Goal: Task Accomplishment & Management: Complete application form

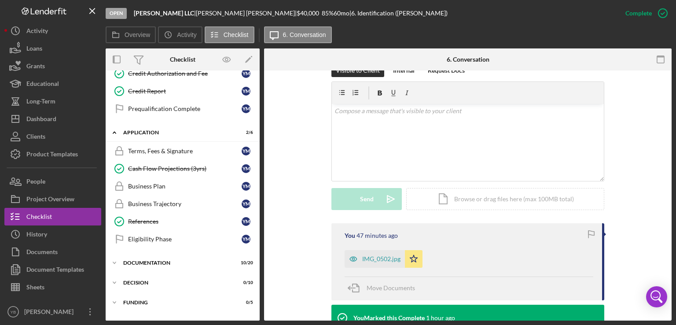
scroll to position [166, 0]
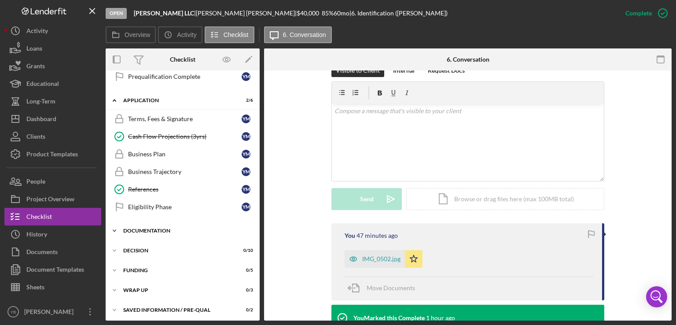
click at [161, 229] on div "Documentation" at bounding box center [186, 230] width 126 height 5
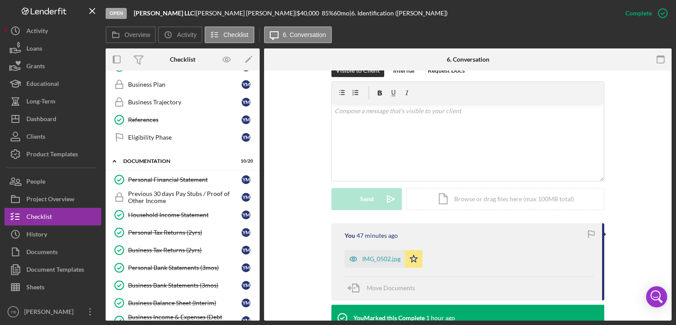
scroll to position [245, 0]
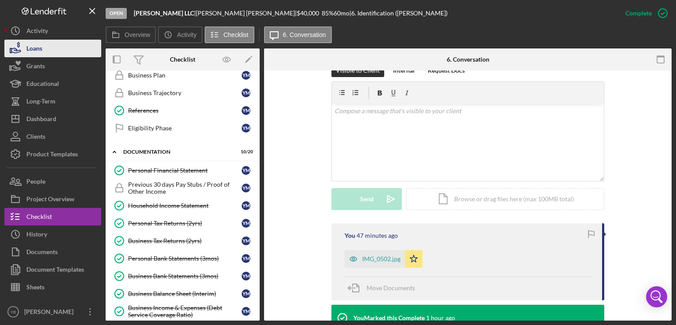
click at [42, 51] on div "Loans" at bounding box center [34, 50] width 16 height 20
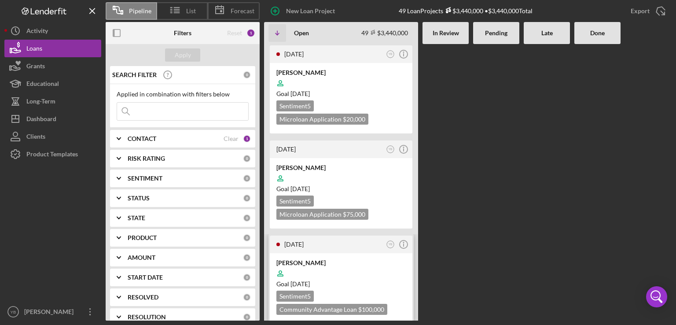
click at [367, 263] on div "[PERSON_NAME]" at bounding box center [341, 263] width 129 height 9
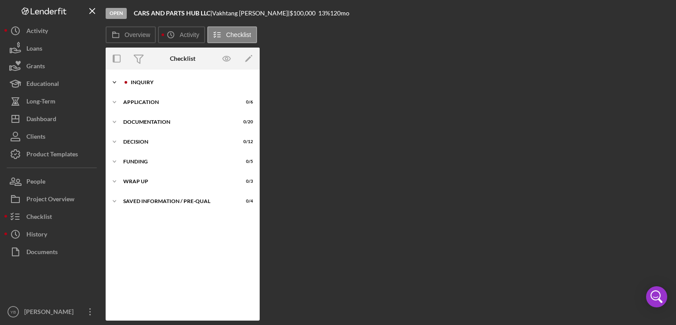
click at [155, 81] on div "Inquiry" at bounding box center [190, 82] width 118 height 5
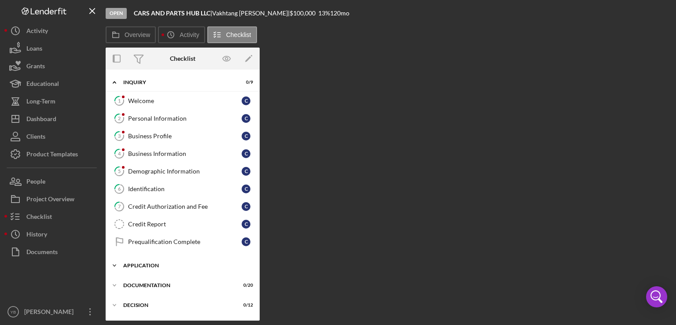
click at [148, 266] on div "Application" at bounding box center [186, 265] width 126 height 5
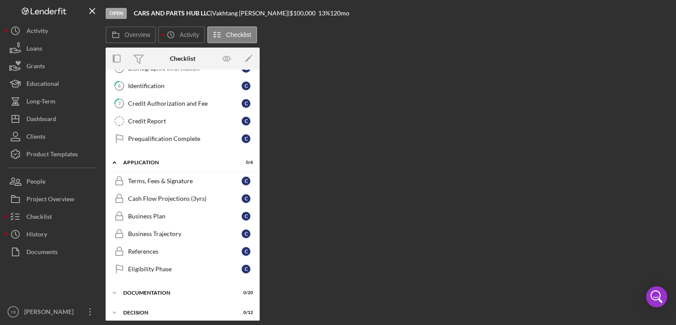
scroll to position [108, 0]
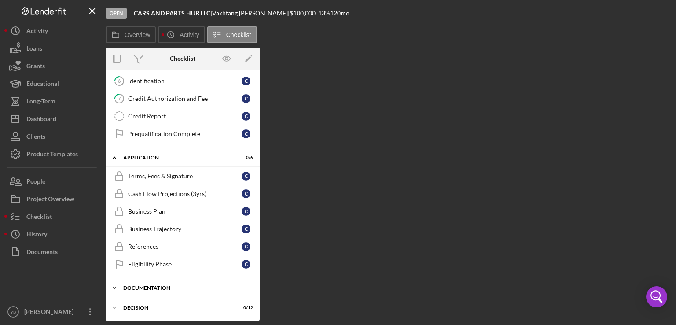
click at [159, 285] on div "Documentation" at bounding box center [186, 287] width 126 height 5
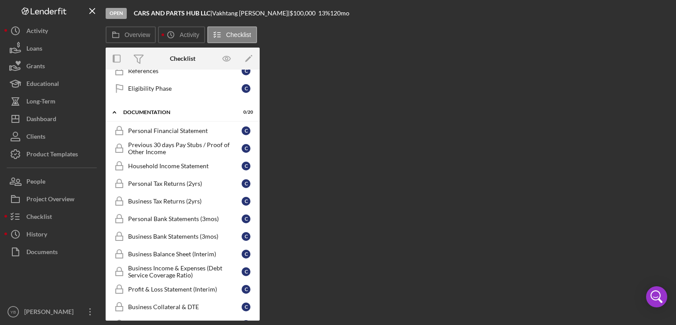
scroll to position [284, 0]
click at [185, 201] on link "Business Tax Returns (2yrs) Business Tax Returns (2yrs) C" at bounding box center [182, 201] width 145 height 18
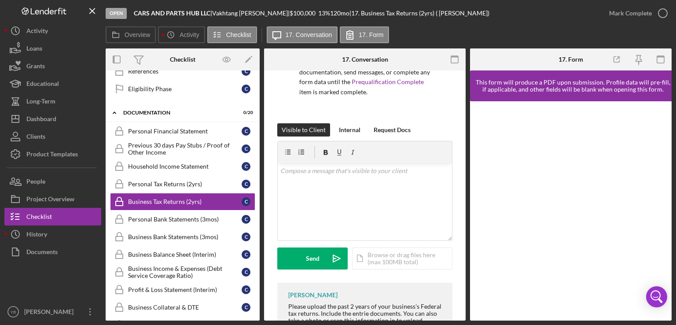
scroll to position [96, 0]
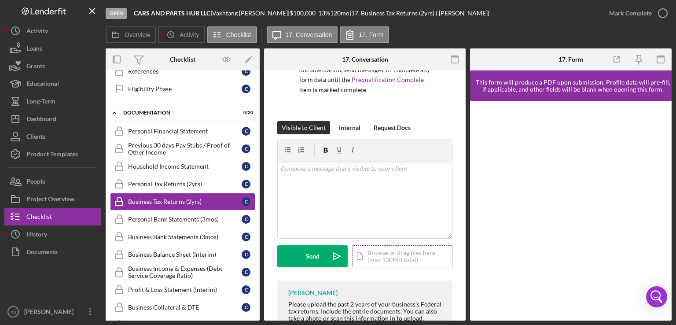
click at [392, 261] on div "Icon/Document Browse or drag files here (max 100MB total) Tap to choose files o…" at bounding box center [402, 256] width 100 height 22
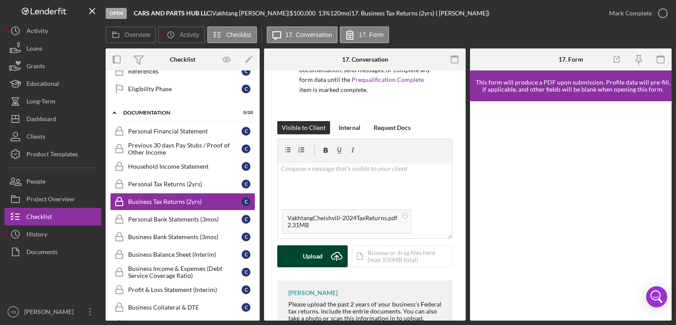
click at [303, 258] on button "Upload Icon/Upload" at bounding box center [312, 256] width 70 height 22
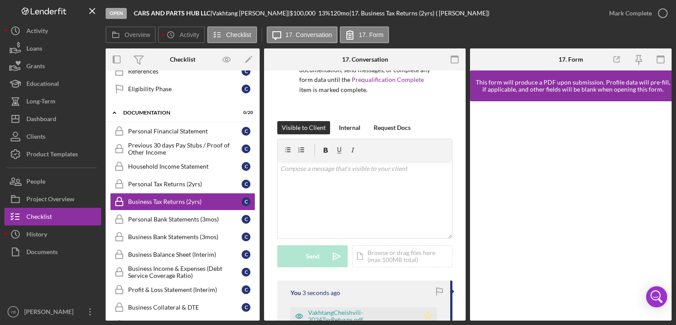
click at [428, 315] on icon "Icon/Star" at bounding box center [429, 316] width 18 height 18
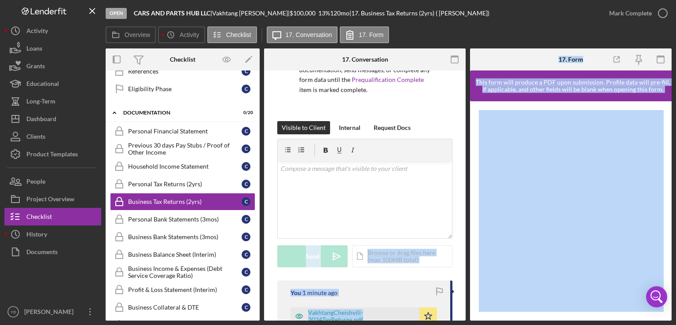
drag, startPoint x: 466, startPoint y: 231, endPoint x: 471, endPoint y: 267, distance: 36.0
click at [471, 267] on div "Overview Internal Workflow Stage Open Icon/Dropdown Arrow Archive (can unarchiv…" at bounding box center [389, 184] width 566 height 272
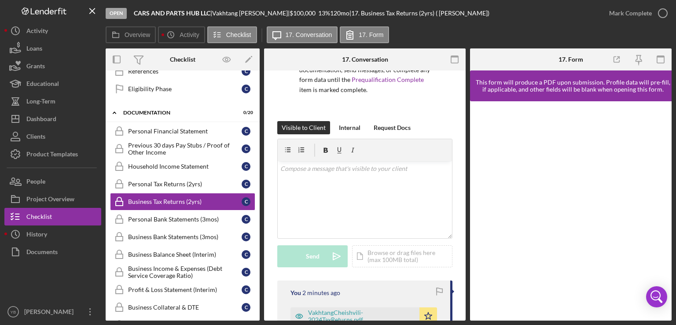
click at [455, 227] on div "[PERSON_NAME] can only see guidance for this item. They will not be able to upl…" at bounding box center [365, 218] width 202 height 486
click at [465, 248] on div "Overview Internal Workflow Stage Open Icon/Dropdown Arrow Archive (can unarchiv…" at bounding box center [389, 184] width 566 height 272
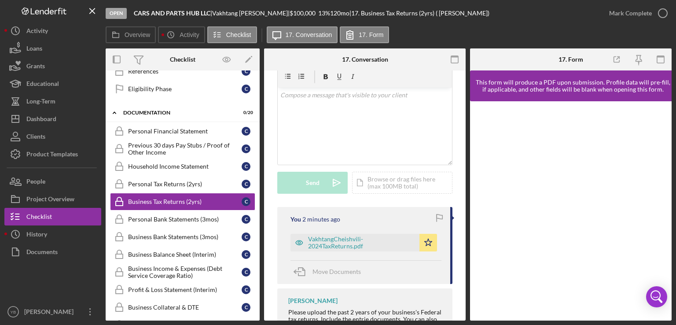
scroll to position [172, 0]
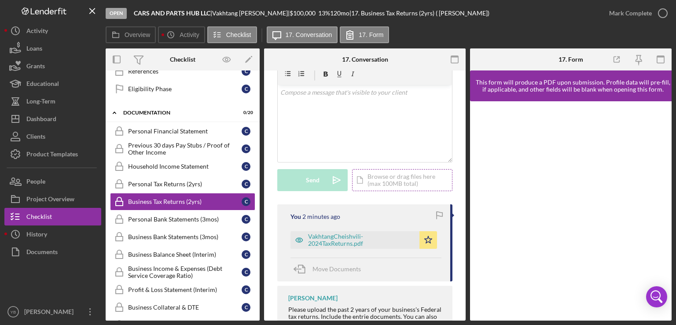
click at [394, 183] on div "Icon/Document Browse or drag files here (max 100MB total) Tap to choose files o…" at bounding box center [402, 180] width 100 height 22
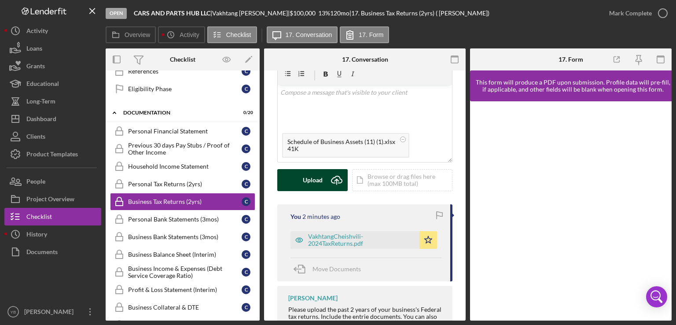
click at [312, 184] on div "Upload" at bounding box center [313, 180] width 20 height 22
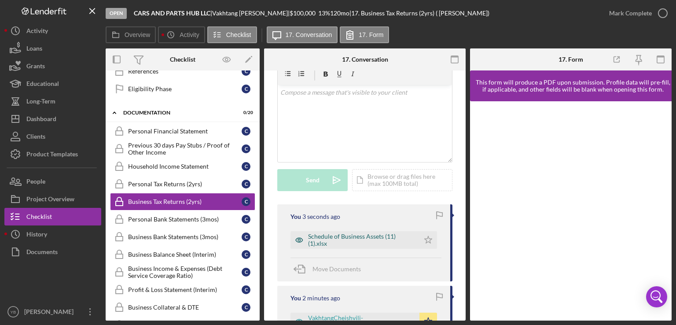
click at [331, 235] on div "Schedule of Business Assets (11) (1).xlsx" at bounding box center [361, 240] width 107 height 14
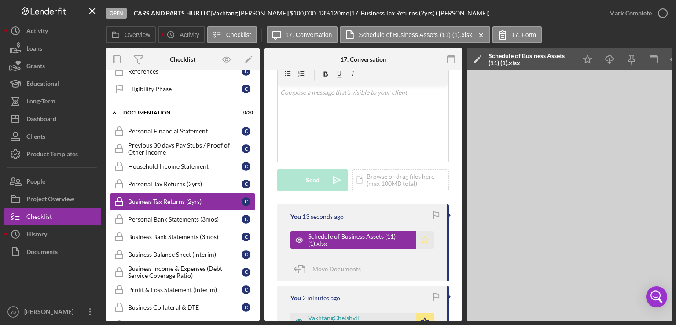
click at [421, 244] on icon "Icon/Star" at bounding box center [425, 240] width 18 height 18
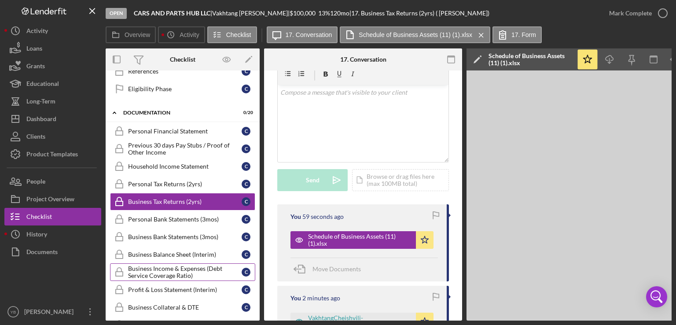
click at [168, 269] on div "Business Income & Expenses (Debt Service Coverage Ratio)" at bounding box center [185, 272] width 114 height 14
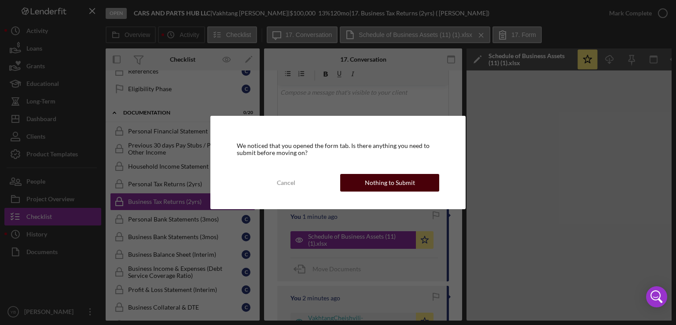
click at [393, 186] on div "Nothing to Submit" at bounding box center [390, 183] width 50 height 18
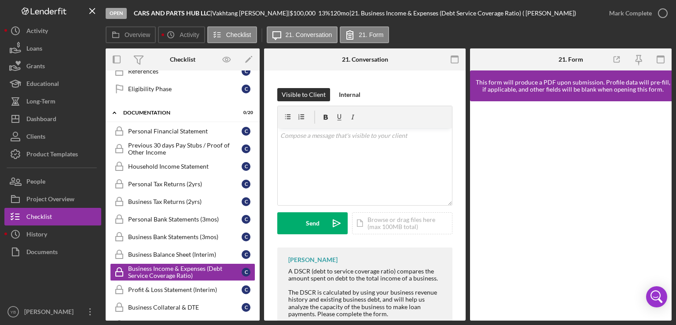
scroll to position [153, 0]
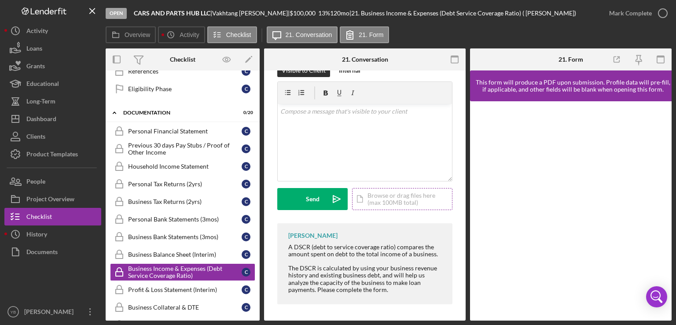
click at [401, 207] on div "Icon/Document Browse or drag files here (max 100MB total) Tap to choose files o…" at bounding box center [402, 199] width 100 height 22
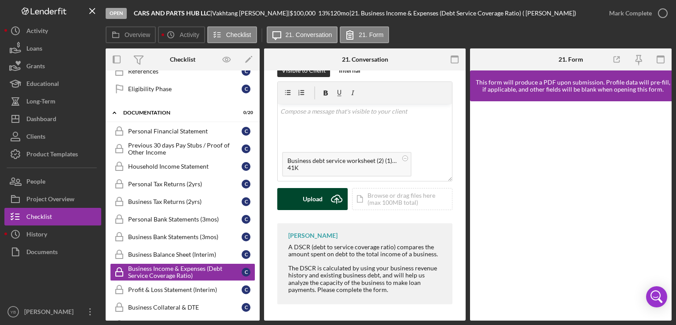
click at [306, 200] on div "Upload" at bounding box center [313, 199] width 20 height 22
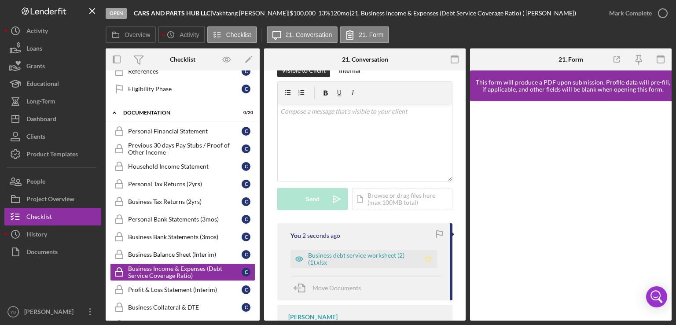
click at [426, 262] on icon "Icon/Star" at bounding box center [429, 259] width 18 height 18
click at [631, 17] on div "Mark Complete" at bounding box center [631, 13] width 43 height 18
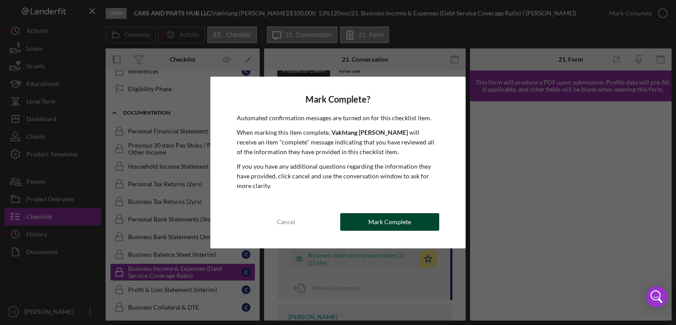
click at [388, 224] on div "Mark Complete" at bounding box center [390, 222] width 43 height 18
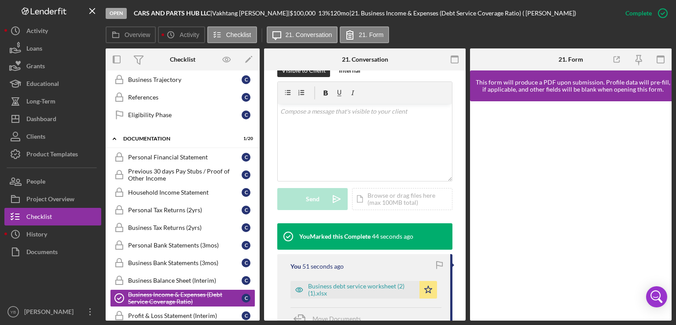
scroll to position [256, 0]
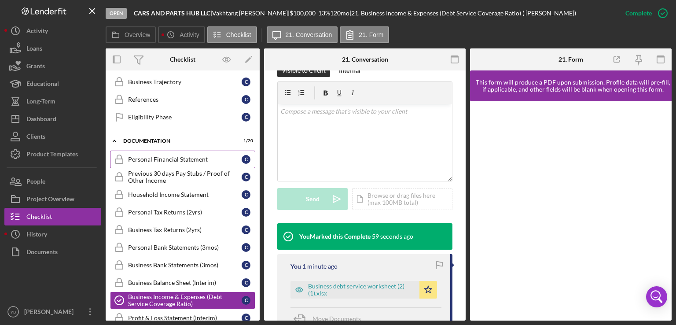
click at [185, 156] on div "Personal Financial Statement" at bounding box center [185, 159] width 114 height 7
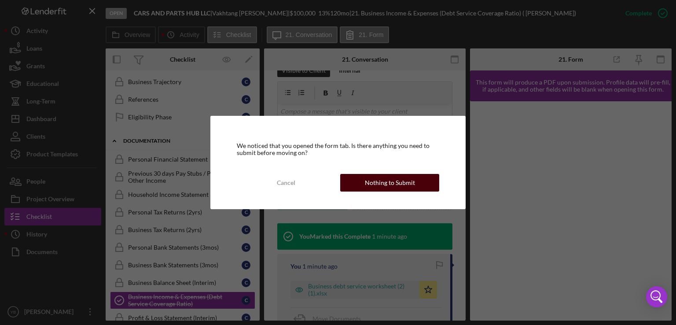
click at [384, 177] on div "Nothing to Submit" at bounding box center [390, 183] width 50 height 18
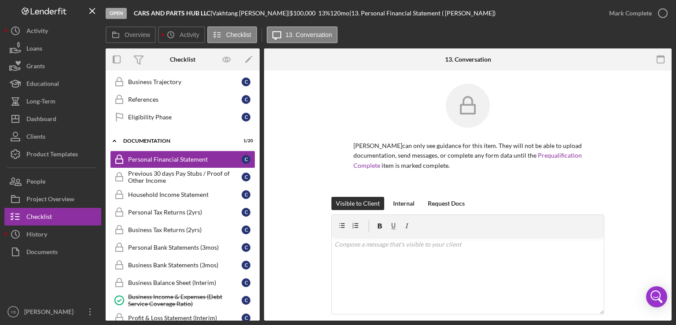
click at [604, 99] on div "[PERSON_NAME] can only see guidance for this item. They will not be able to upl…" at bounding box center [467, 140] width 381 height 113
click at [641, 200] on div "Visible to Client Internal Request Docs v Color teal Color pink Remove color Ad…" at bounding box center [467, 276] width 381 height 159
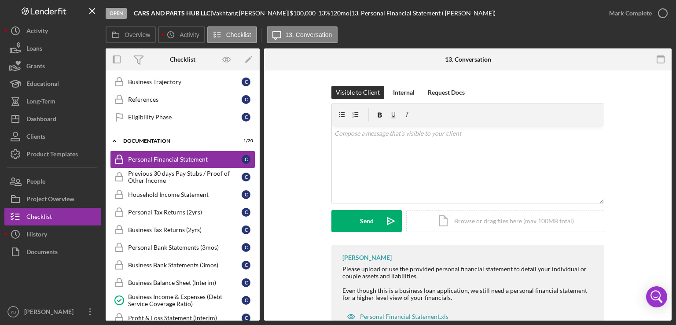
scroll to position [142, 0]
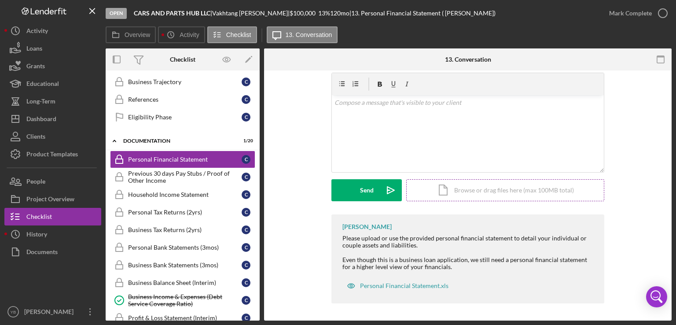
click at [487, 187] on div "Icon/Document Browse or drag files here (max 100MB total) Tap to choose files o…" at bounding box center [505, 190] width 198 height 22
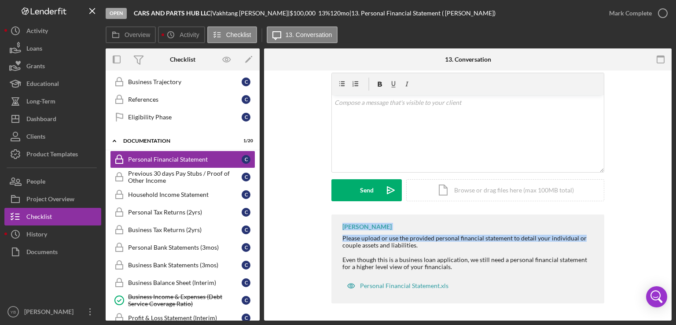
drag, startPoint x: 673, startPoint y: 186, endPoint x: 676, endPoint y: 220, distance: 34.0
click at [676, 220] on div "Open CARS AND PARTS HUB LLC | [PERSON_NAME] | $100,000 $100,000 13 % 120 mo | 1…" at bounding box center [338, 162] width 676 height 325
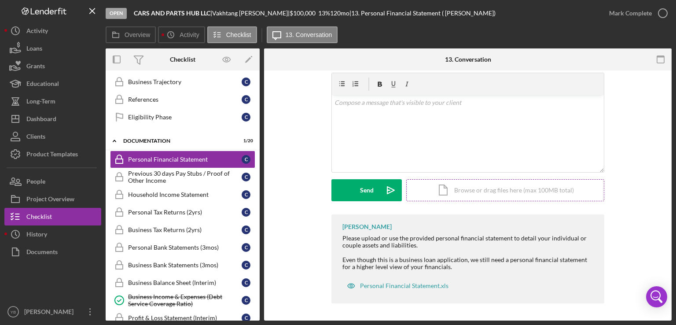
click at [470, 185] on div "Icon/Document Browse or drag files here (max 100MB total) Tap to choose files o…" at bounding box center [505, 190] width 198 height 22
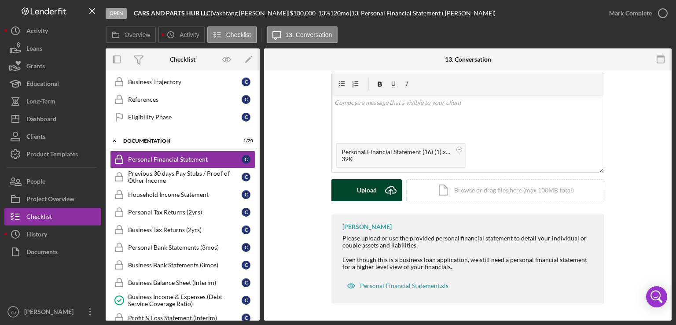
click at [353, 187] on button "Upload Icon/Upload" at bounding box center [367, 190] width 70 height 22
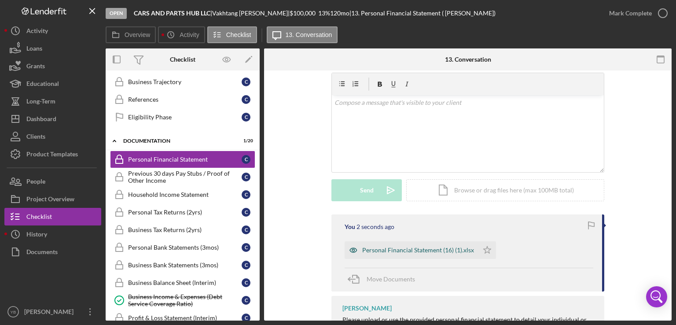
click at [388, 251] on div "Personal Financial Statement (16) (1).xlsx" at bounding box center [418, 250] width 112 height 7
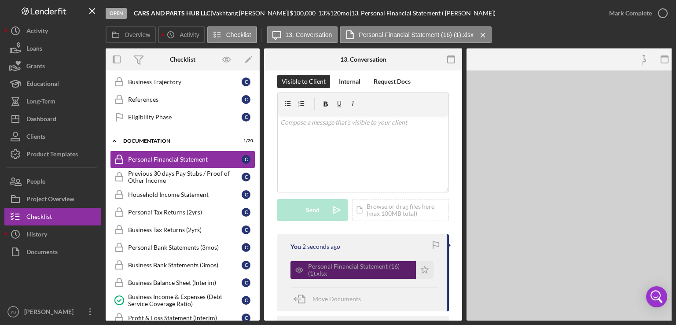
scroll to position [162, 0]
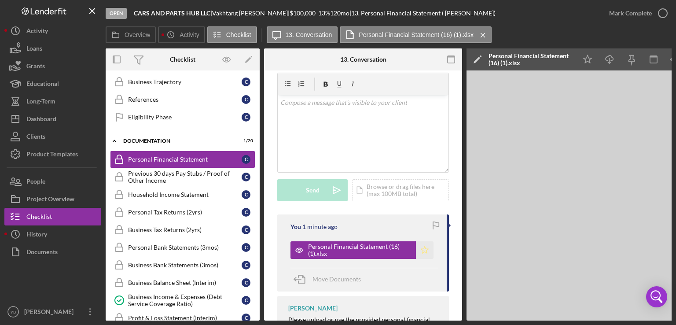
click at [424, 252] on polygon "button" at bounding box center [424, 249] width 7 height 7
click at [644, 16] on div "Mark Complete" at bounding box center [631, 13] width 43 height 18
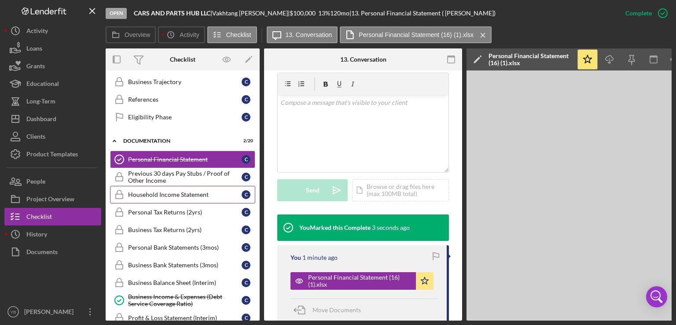
click at [194, 191] on div "Household Income Statement" at bounding box center [185, 194] width 114 height 7
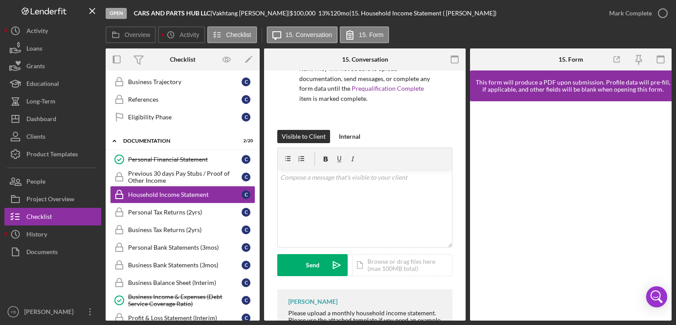
scroll to position [89, 0]
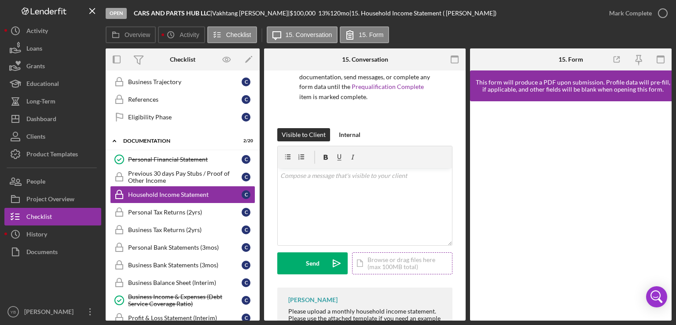
click at [384, 262] on div "Icon/Document Browse or drag files here (max 100MB total) Tap to choose files o…" at bounding box center [402, 263] width 100 height 22
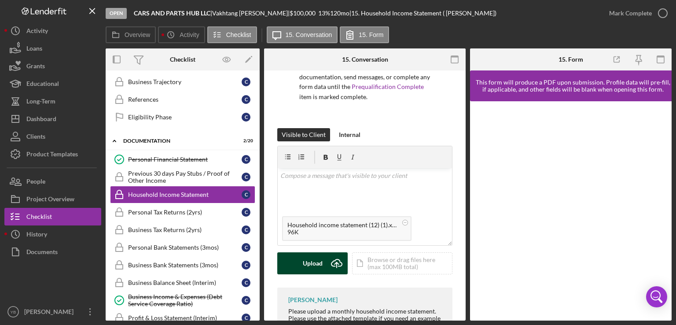
click at [315, 267] on div "Upload" at bounding box center [313, 263] width 20 height 22
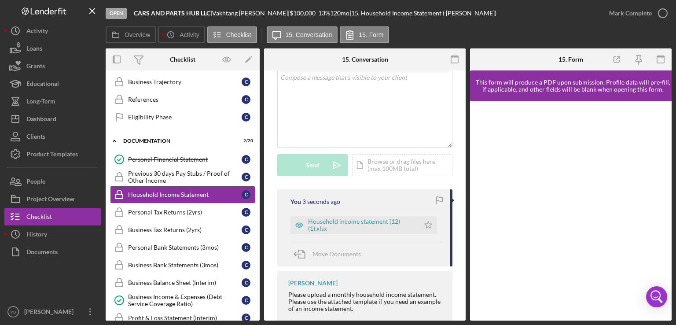
scroll to position [189, 0]
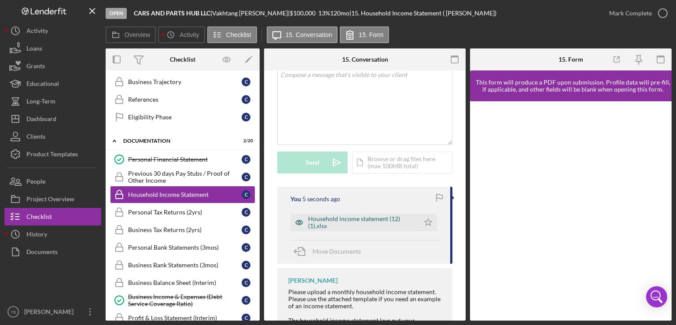
click at [365, 221] on div "Household income statement (12) (1).xlsx" at bounding box center [361, 222] width 107 height 14
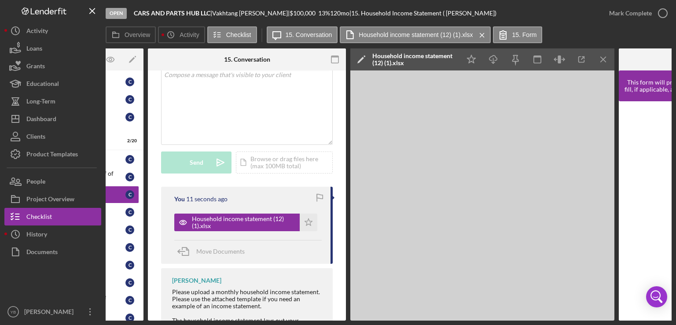
scroll to position [0, 118]
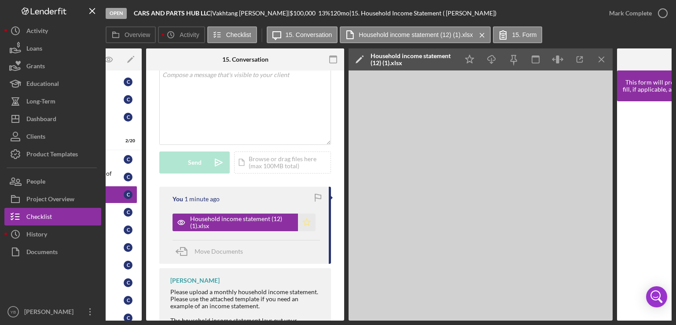
click at [303, 224] on icon "Icon/Star" at bounding box center [307, 223] width 18 height 18
click at [634, 11] on div "Mark Complete" at bounding box center [631, 13] width 43 height 18
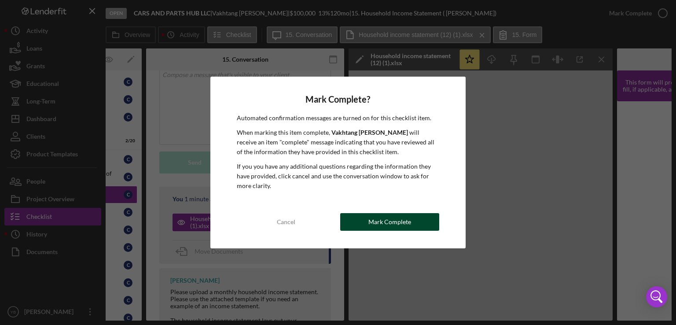
click at [388, 226] on div "Mark Complete" at bounding box center [390, 222] width 43 height 18
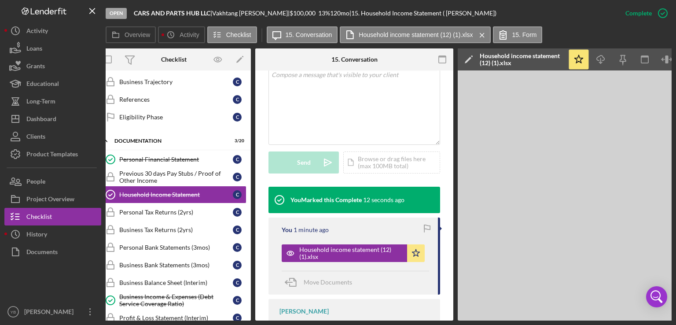
scroll to position [0, 0]
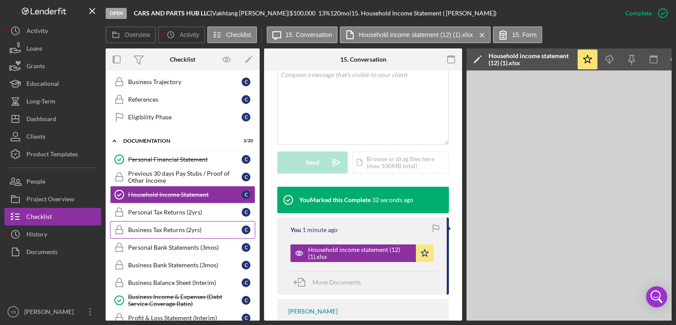
click at [192, 226] on div "Business Tax Returns (2yrs)" at bounding box center [185, 229] width 114 height 7
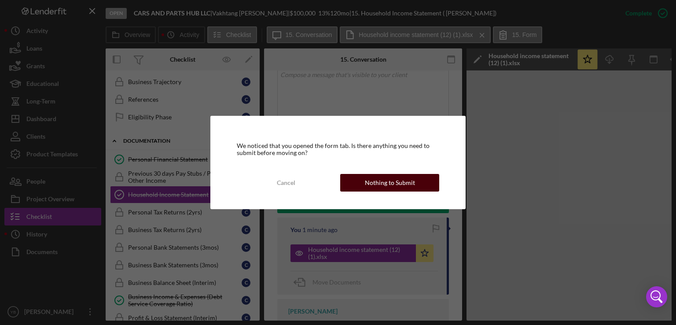
click at [388, 191] on div "Cancel Nothing to Submit" at bounding box center [338, 183] width 203 height 18
click at [391, 178] on div "Nothing to Submit" at bounding box center [390, 183] width 50 height 18
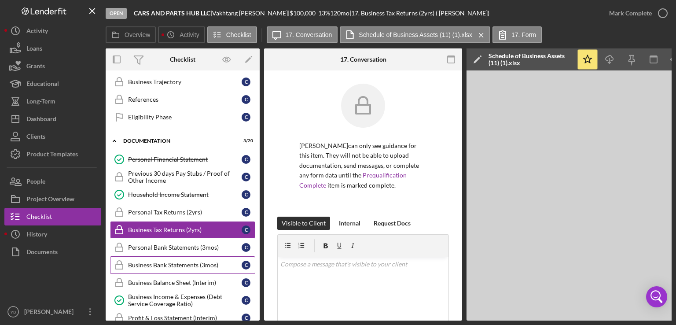
click at [181, 262] on div "Business Bank Statements (3mos)" at bounding box center [185, 265] width 114 height 7
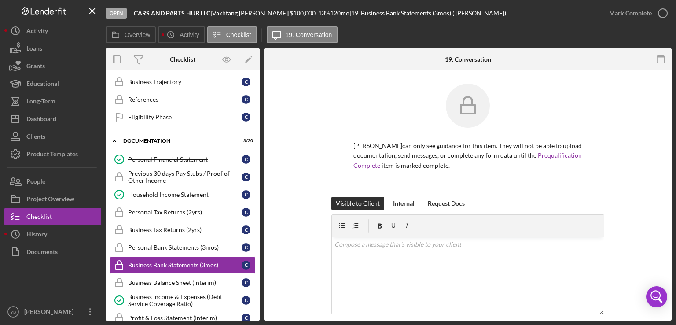
click at [583, 106] on div "[PERSON_NAME] can only see guidance for this item. They will not be able to upl…" at bounding box center [468, 140] width 273 height 113
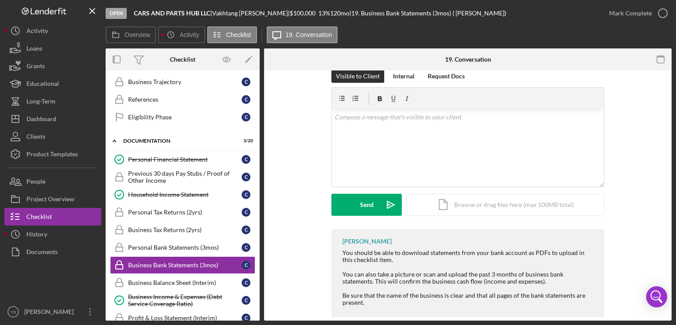
scroll to position [141, 0]
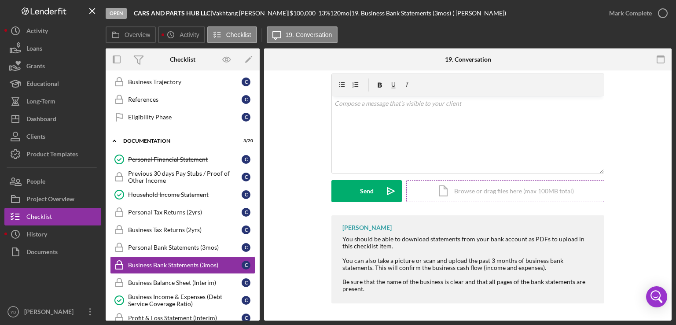
click at [458, 192] on div "Icon/Document Browse or drag files here (max 100MB total) Tap to choose files o…" at bounding box center [505, 191] width 198 height 22
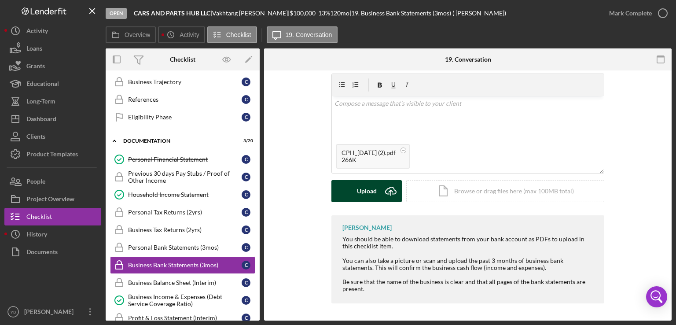
click at [368, 197] on div "Upload" at bounding box center [367, 191] width 20 height 22
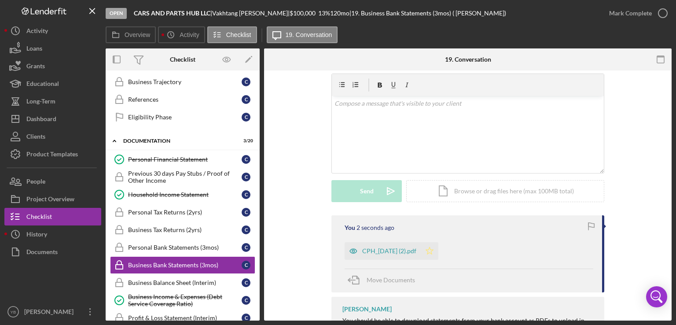
click at [439, 251] on icon "Icon/Star" at bounding box center [430, 251] width 18 height 18
click at [463, 193] on div "Icon/Document Browse or drag files here (max 100MB total) Tap to choose files o…" at bounding box center [505, 191] width 198 height 22
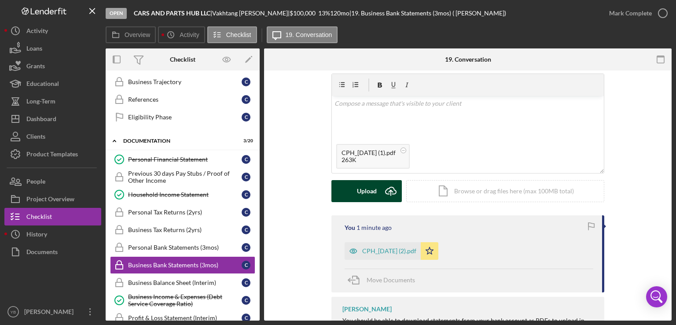
click at [365, 193] on div "Upload" at bounding box center [367, 191] width 20 height 22
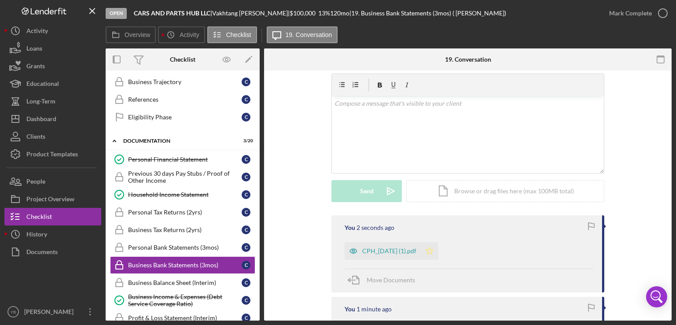
click at [434, 252] on polygon "button" at bounding box center [429, 250] width 7 height 7
click at [632, 203] on div "Visible to Client Internal Request Docs v Color teal Color pink Remove color Ad…" at bounding box center [467, 135] width 381 height 159
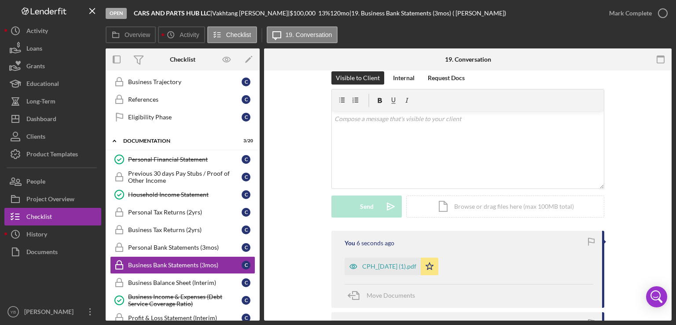
scroll to position [106, 0]
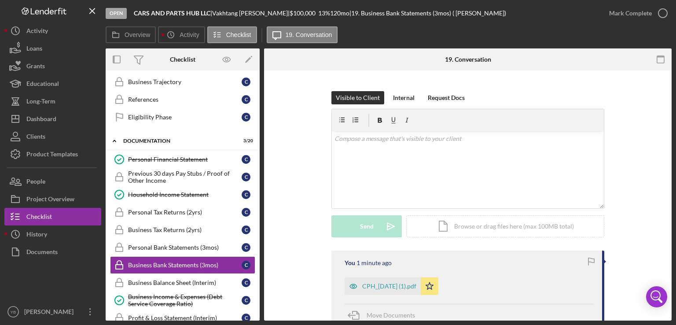
click at [668, 153] on div "[PERSON_NAME] can only see guidance for this item. They will not be able to upl…" at bounding box center [468, 242] width 408 height 554
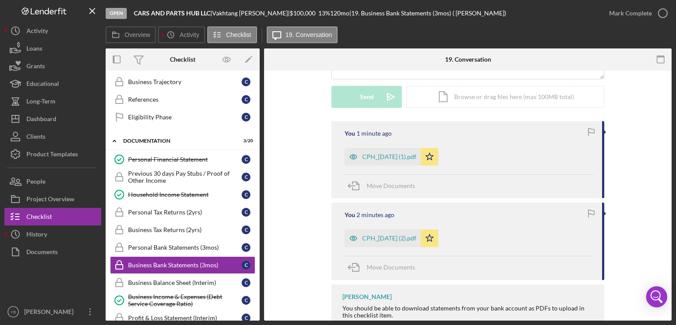
scroll to position [247, 0]
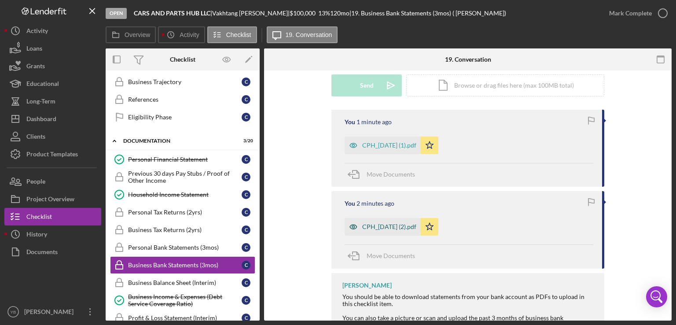
click at [391, 227] on div "CPH_[DATE] (2).pdf" at bounding box center [389, 226] width 54 height 7
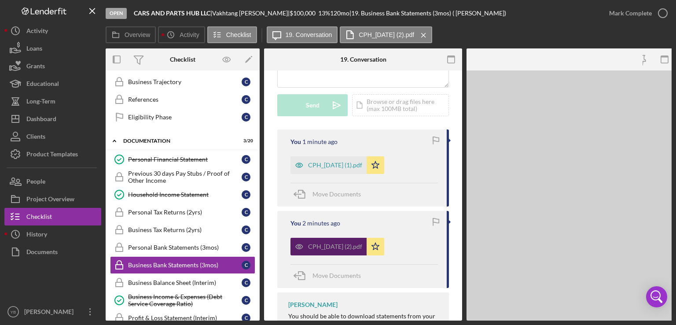
scroll to position [266, 0]
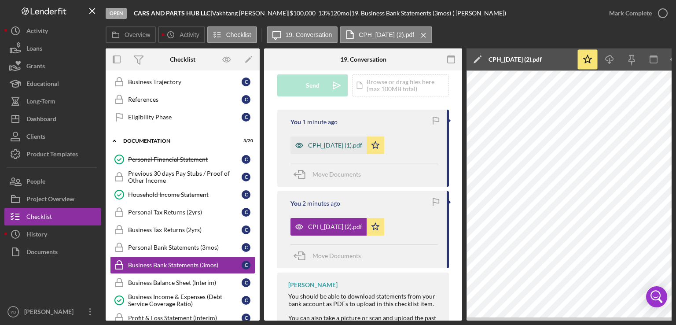
click at [355, 144] on div "CPH_[DATE] (1).pdf" at bounding box center [335, 145] width 54 height 7
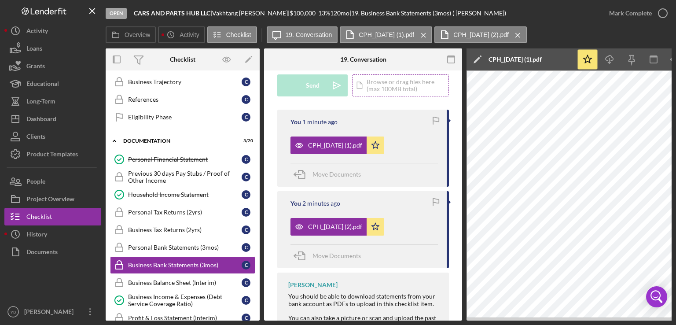
click at [391, 80] on div "Icon/Document Browse or drag files here (max 100MB total) Tap to choose files o…" at bounding box center [400, 85] width 97 height 22
click at [314, 85] on div "Upload" at bounding box center [313, 85] width 20 height 22
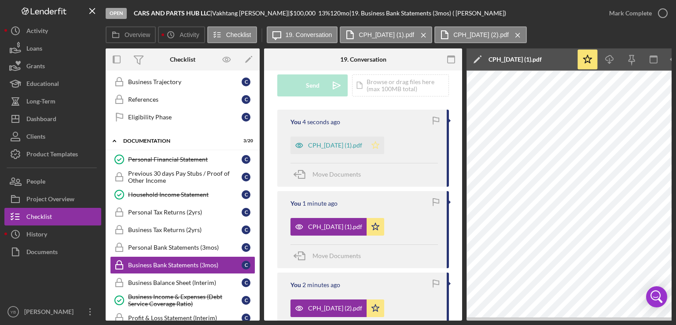
click at [380, 146] on polygon "button" at bounding box center [375, 144] width 7 height 7
click at [156, 226] on div "Business Tax Returns (2yrs)" at bounding box center [185, 229] width 114 height 7
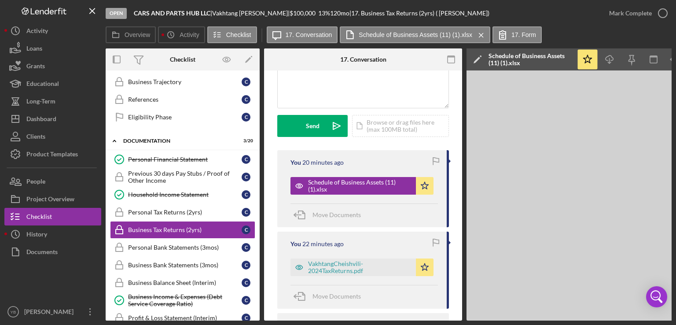
scroll to position [228, 0]
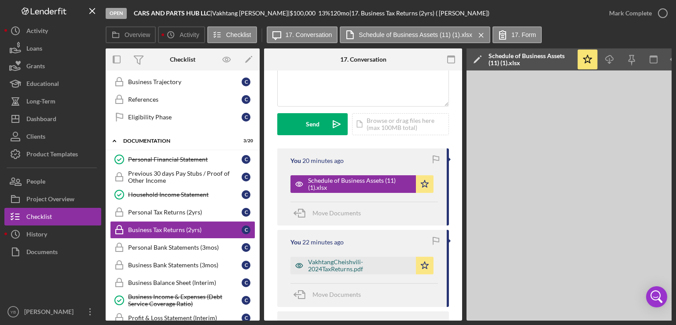
click at [349, 266] on div "VakhtangCheishvili-2024TaxReturns.pdf" at bounding box center [359, 266] width 103 height 14
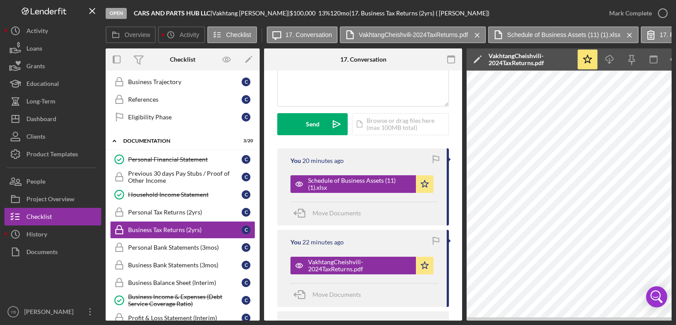
drag, startPoint x: 390, startPoint y: 321, endPoint x: 394, endPoint y: 318, distance: 4.5
click at [394, 318] on div "Open CARS AND PARTS HUB LLC | [PERSON_NAME] | $100,000 $100,000 13 % 120 mo | 1…" at bounding box center [338, 162] width 676 height 325
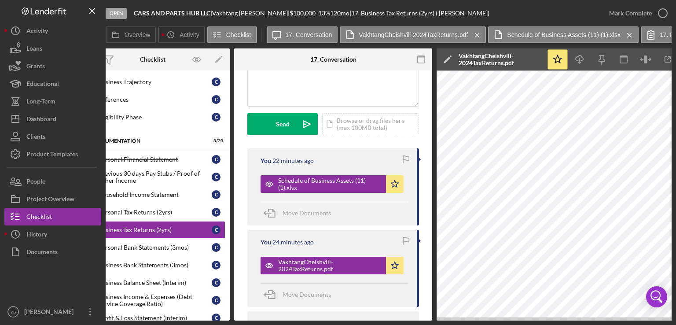
scroll to position [0, 0]
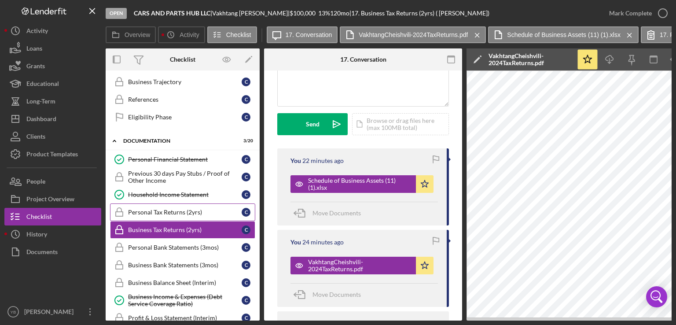
click at [155, 209] on div "Personal Tax Returns (2yrs)" at bounding box center [185, 212] width 114 height 7
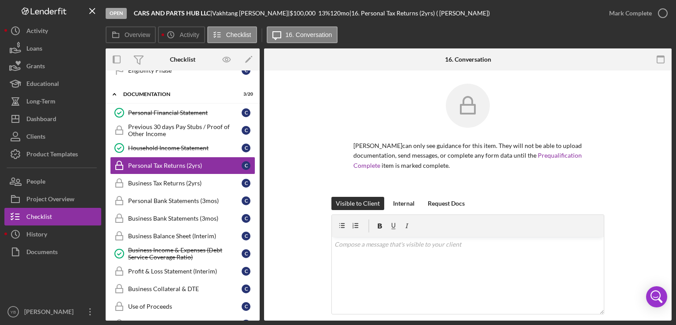
scroll to position [306, 0]
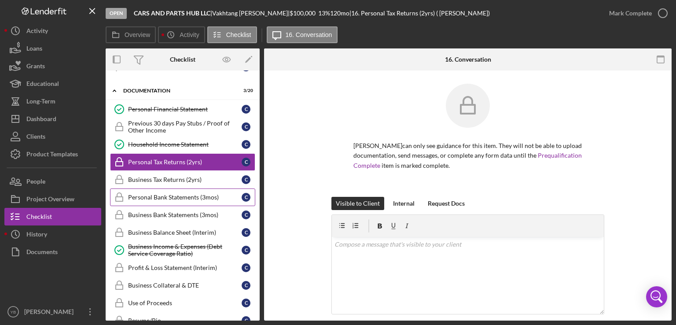
click at [178, 195] on div "Personal Bank Statements (3mos)" at bounding box center [185, 197] width 114 height 7
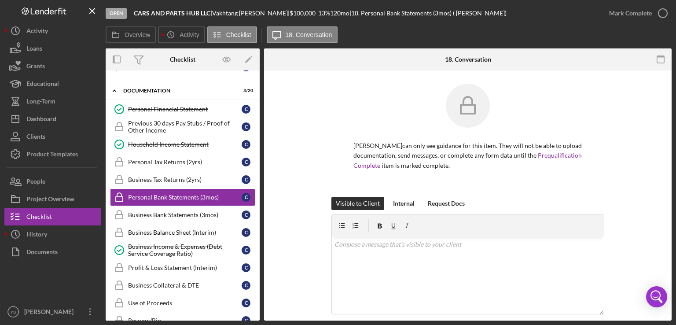
click at [652, 200] on div "Visible to Client Internal Request Docs v Color teal Color pink Remove color Ad…" at bounding box center [467, 276] width 381 height 159
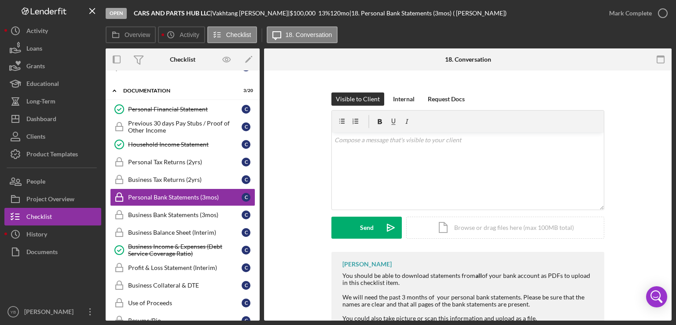
scroll to position [134, 0]
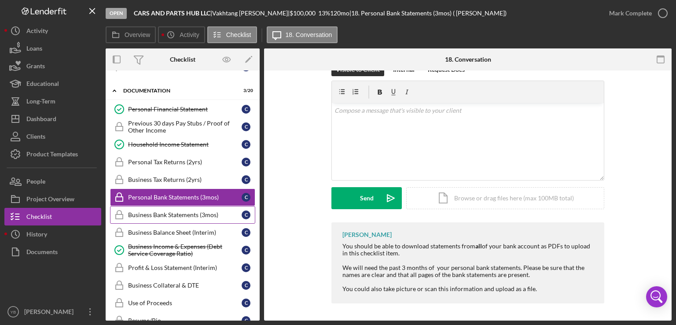
click at [186, 212] on div "Business Bank Statements (3mos)" at bounding box center [185, 214] width 114 height 7
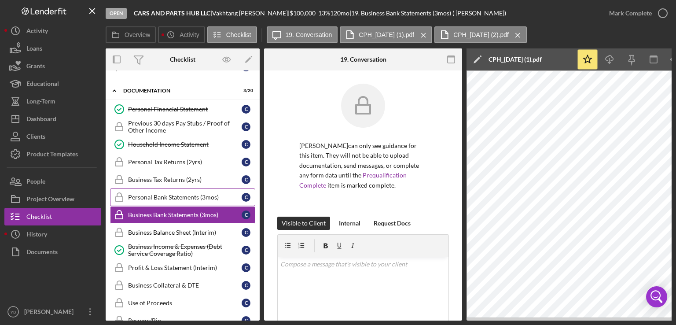
click at [175, 194] on div "Personal Bank Statements (3mos)" at bounding box center [185, 197] width 114 height 7
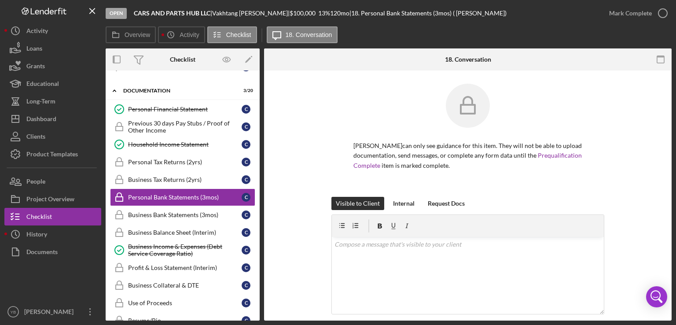
click at [651, 203] on div "Visible to Client Internal Request Docs v Color teal Color pink Remove color Ad…" at bounding box center [467, 276] width 381 height 159
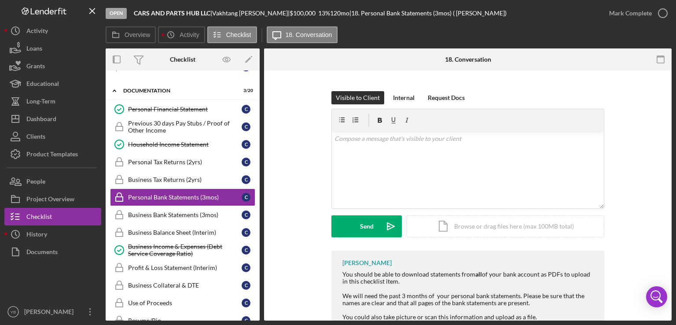
scroll to position [134, 0]
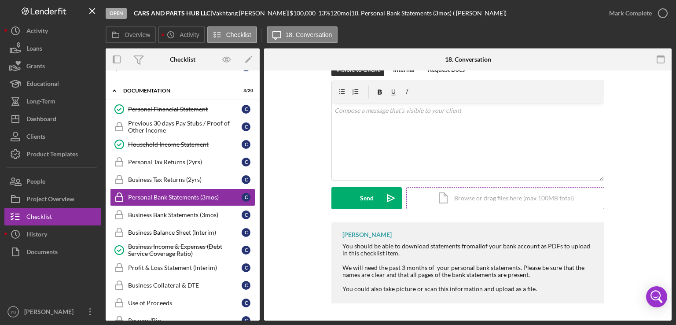
click at [523, 198] on div "Icon/Document Browse or drag files here (max 100MB total) Tap to choose files o…" at bounding box center [505, 198] width 198 height 22
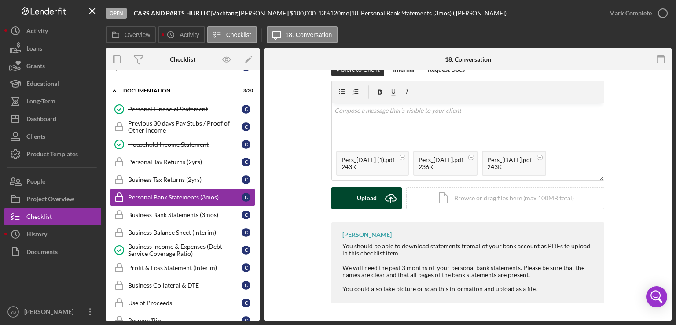
click at [377, 203] on button "Upload Icon/Upload" at bounding box center [367, 198] width 70 height 22
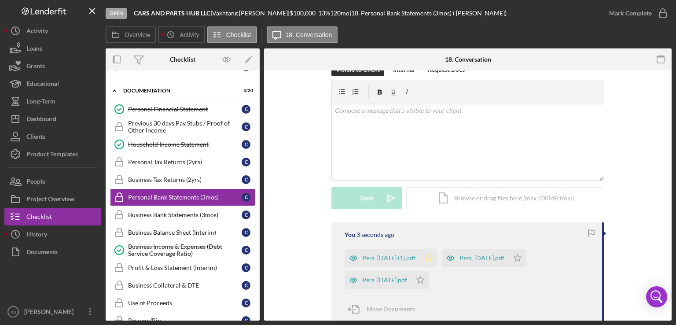
click at [433, 259] on polygon "button" at bounding box center [428, 257] width 7 height 7
click at [527, 259] on icon "Icon/Star" at bounding box center [518, 258] width 18 height 18
click at [429, 283] on icon "Icon/Star" at bounding box center [421, 280] width 18 height 18
click at [660, 11] on icon "button" at bounding box center [663, 13] width 22 height 22
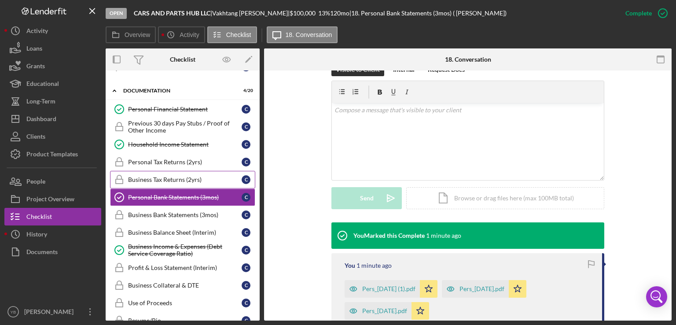
click at [178, 176] on div "Business Tax Returns (2yrs)" at bounding box center [185, 179] width 114 height 7
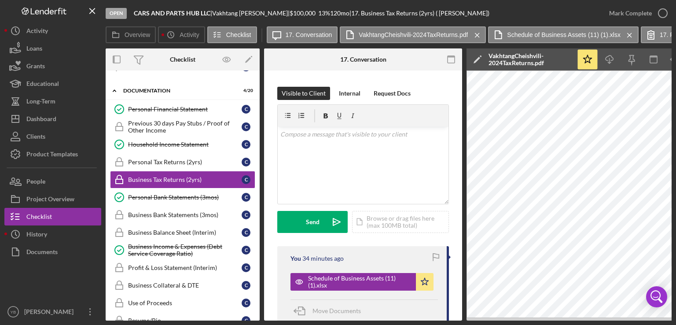
scroll to position [155, 0]
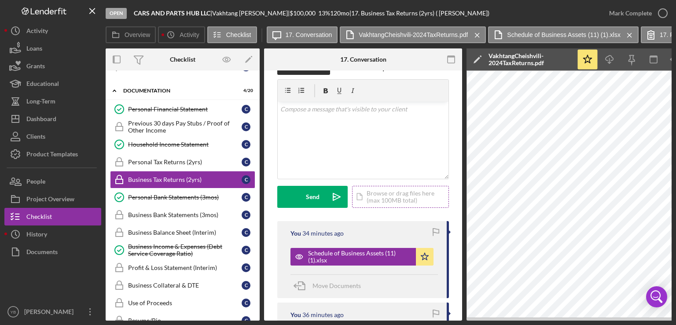
click at [375, 198] on div "Icon/Document Browse or drag files here (max 100MB total) Tap to choose files o…" at bounding box center [400, 197] width 97 height 22
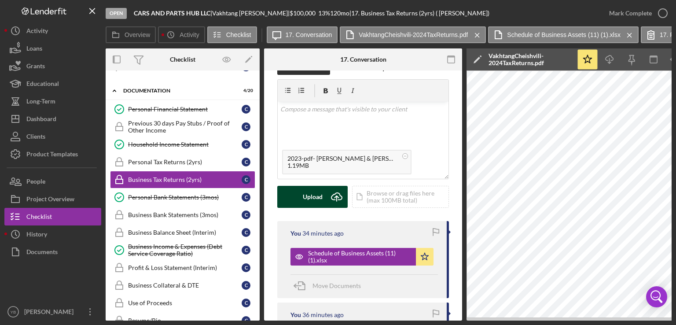
click at [308, 200] on div "Upload" at bounding box center [313, 197] width 20 height 22
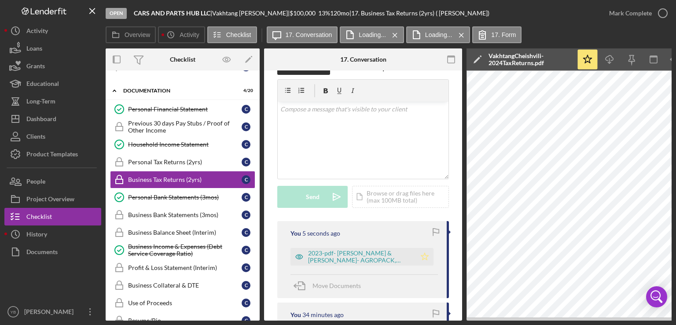
click at [425, 259] on polygon "button" at bounding box center [424, 256] width 7 height 7
click at [647, 16] on div "Mark Complete" at bounding box center [631, 13] width 43 height 18
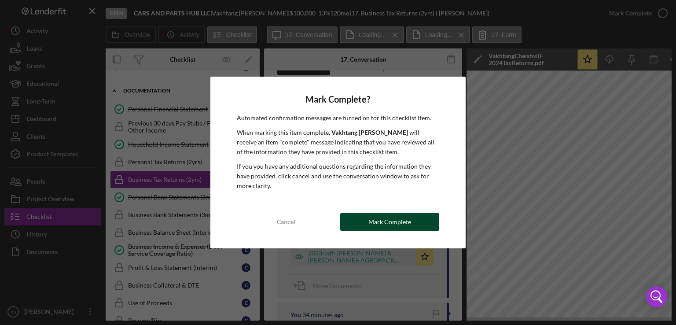
click at [400, 226] on div "Mark Complete" at bounding box center [390, 222] width 43 height 18
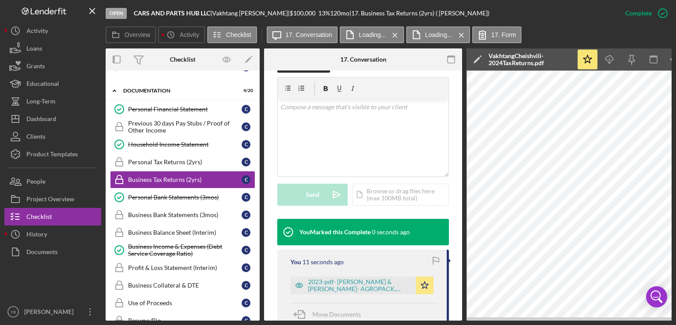
scroll to position [153, 0]
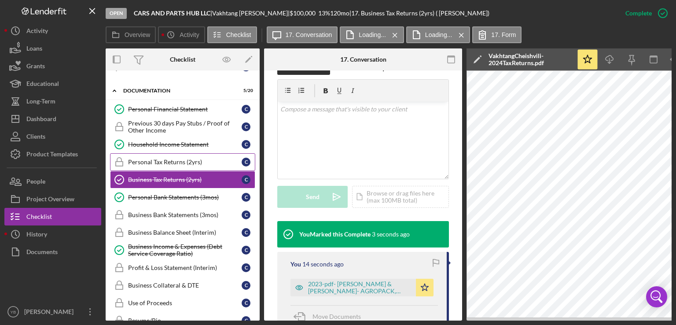
click at [148, 161] on div "Personal Tax Returns (2yrs)" at bounding box center [185, 162] width 114 height 7
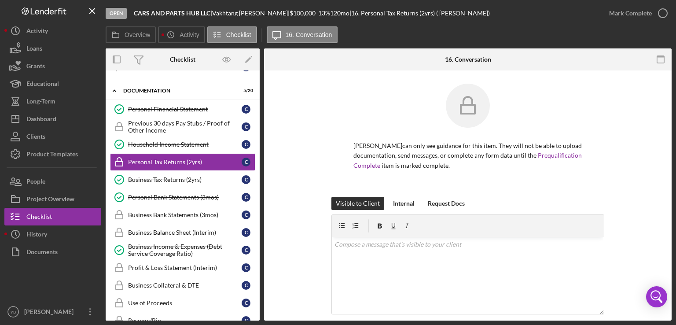
click at [659, 148] on div "[PERSON_NAME] can only see guidance for this item. They will not be able to upl…" at bounding box center [468, 248] width 408 height 356
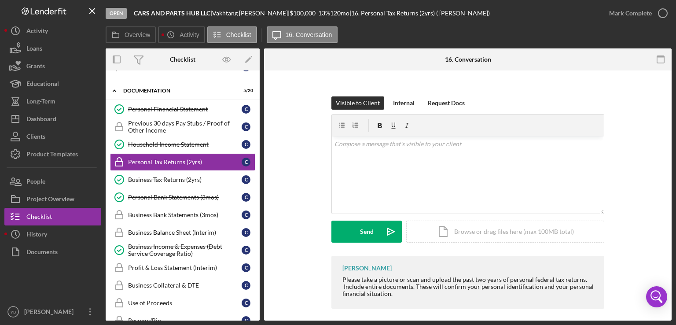
scroll to position [106, 0]
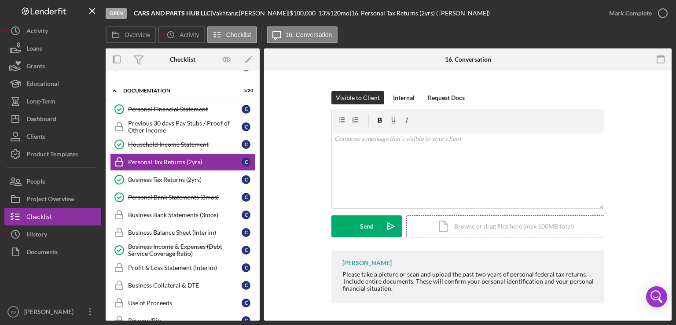
click at [519, 226] on div "Icon/Document Browse or drag files here (max 100MB total) Tap to choose files o…" at bounding box center [505, 226] width 198 height 22
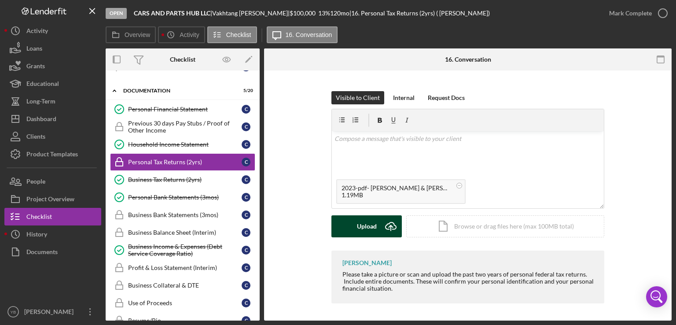
click at [357, 230] on div "Upload" at bounding box center [367, 226] width 20 height 22
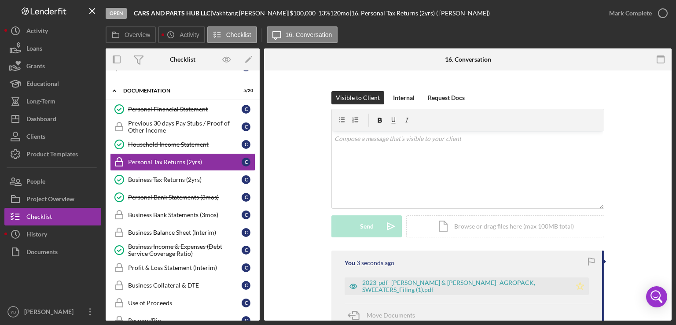
click at [578, 288] on polygon "button" at bounding box center [580, 285] width 7 height 7
click at [521, 227] on div "Icon/Document Browse or drag files here (max 100MB total) Tap to choose files o…" at bounding box center [505, 226] width 198 height 22
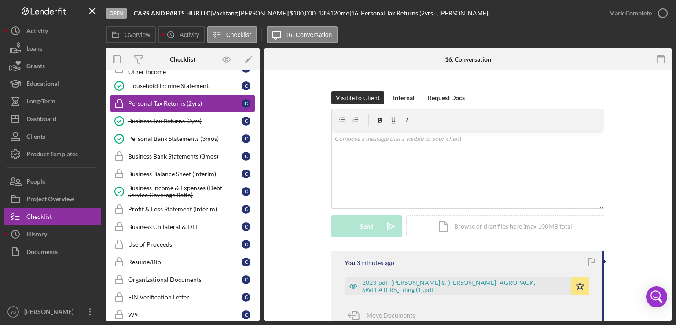
scroll to position [363, 0]
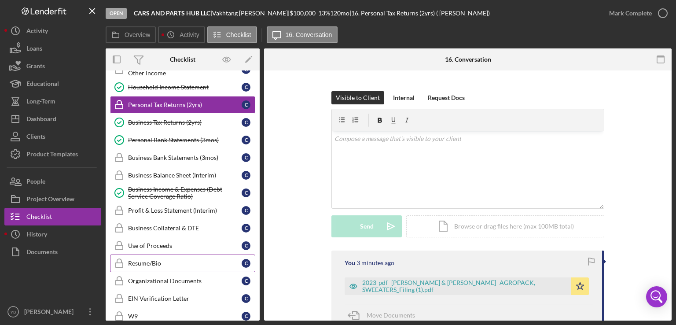
click at [159, 260] on div "Resume/Bio" at bounding box center [185, 263] width 114 height 7
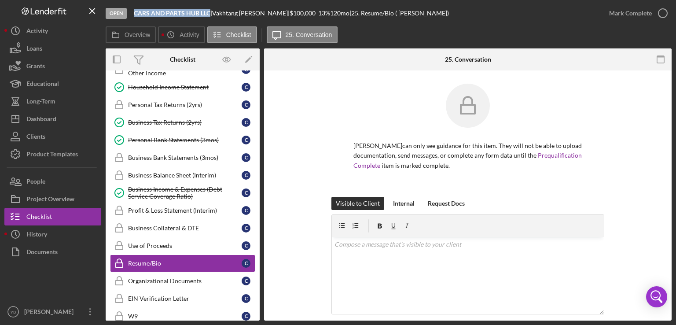
drag, startPoint x: 135, startPoint y: 15, endPoint x: 209, endPoint y: 13, distance: 74.0
click at [209, 13] on b "CARS AND PARTS HUB LLC" at bounding box center [172, 12] width 77 height 7
copy b "CARS AND PARTS HUB LLC"
click at [641, 157] on div "[PERSON_NAME] can only see guidance for this item. They will not be able to upl…" at bounding box center [467, 140] width 381 height 113
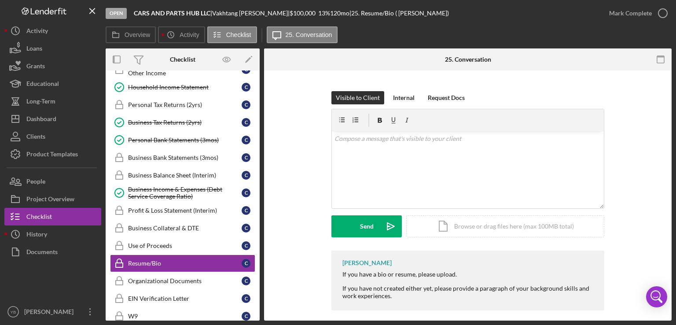
scroll to position [113, 0]
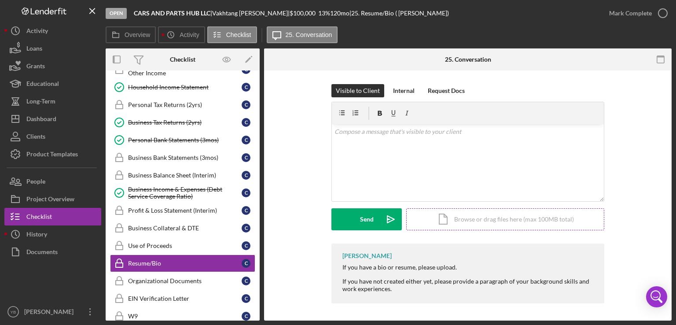
click at [484, 223] on div "Icon/Document Browse or drag files here (max 100MB total) Tap to choose files o…" at bounding box center [505, 219] width 198 height 22
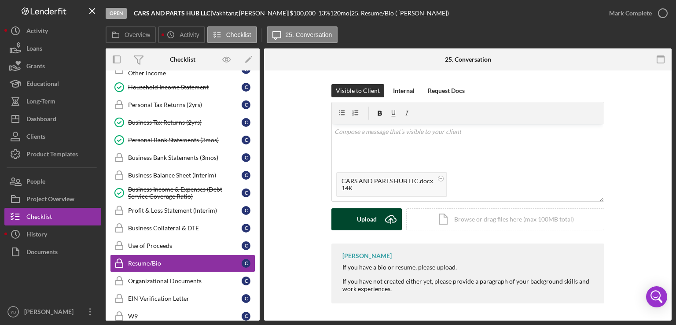
click at [368, 221] on div "Upload" at bounding box center [367, 219] width 20 height 22
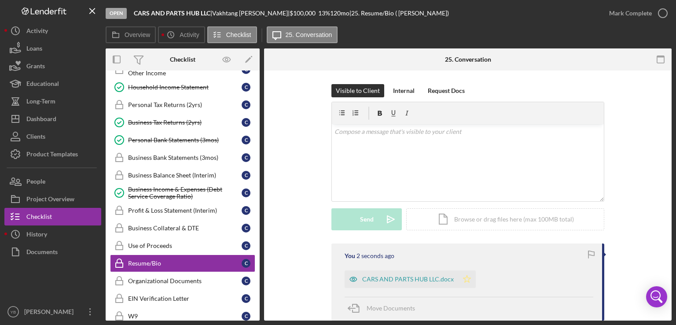
click at [462, 277] on icon "Icon/Star" at bounding box center [467, 279] width 18 height 18
click at [637, 13] on div "Mark Complete" at bounding box center [631, 13] width 43 height 18
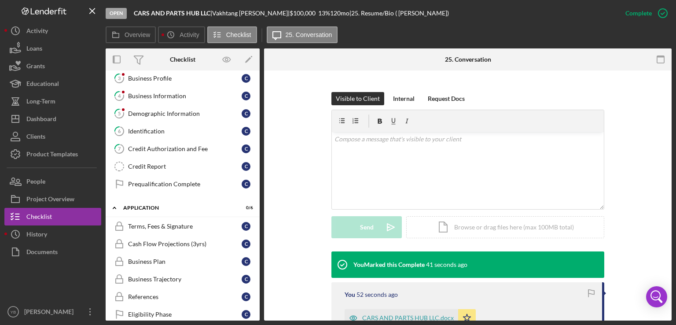
scroll to position [49, 0]
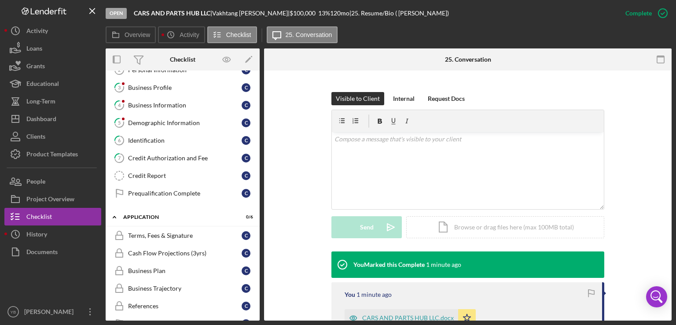
click at [257, 157] on div "Overview Internal Workflow Stage Open Icon/Dropdown Arrow Archive (can unarchiv…" at bounding box center [389, 184] width 566 height 272
drag, startPoint x: 257, startPoint y: 157, endPoint x: 259, endPoint y: 163, distance: 6.4
click at [259, 163] on div "Icon/Expander Inquiry 0 / 9 1 Welcome C 2 Personal Information C 3 Business Pro…" at bounding box center [183, 195] width 154 height 250
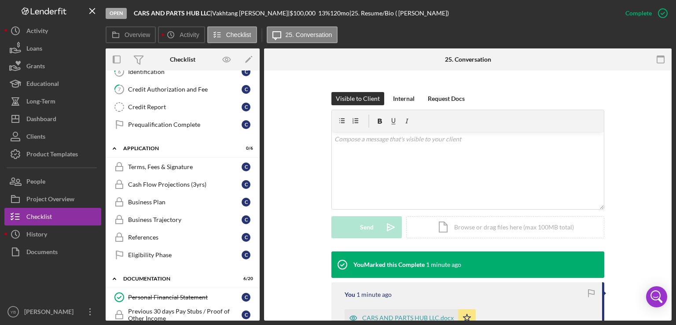
scroll to position [119, 0]
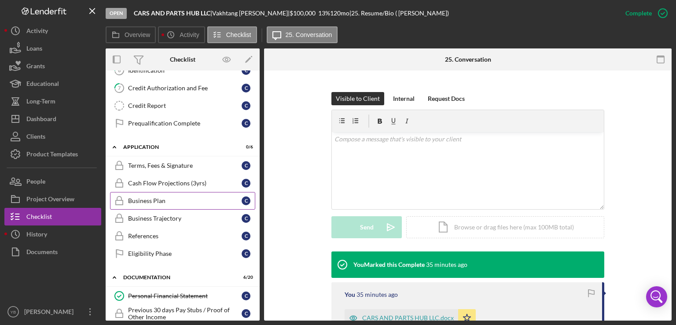
click at [161, 197] on div "Business Plan" at bounding box center [185, 200] width 114 height 7
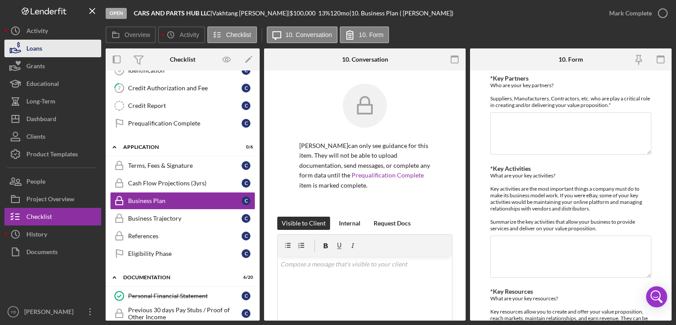
click at [48, 50] on button "Loans" at bounding box center [52, 49] width 97 height 18
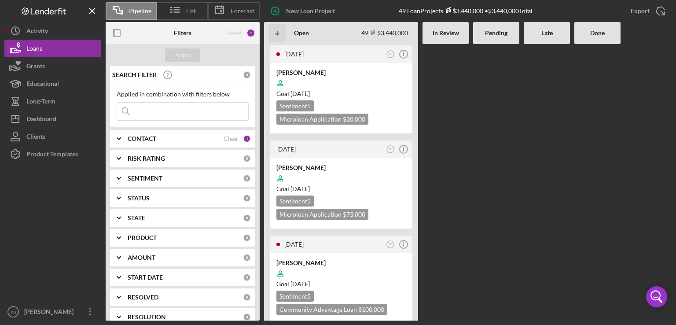
click at [478, 168] on div at bounding box center [496, 182] width 46 height 277
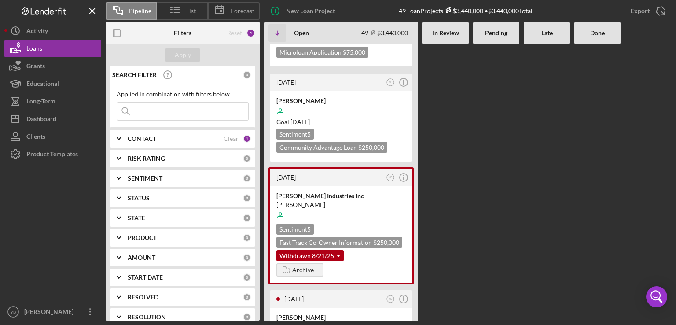
scroll to position [2132, 0]
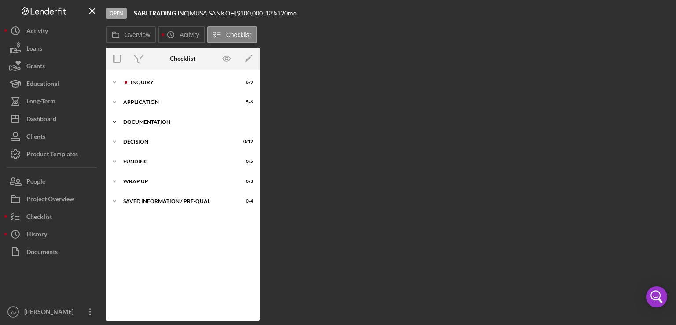
click at [150, 123] on div "Documentation" at bounding box center [186, 121] width 126 height 5
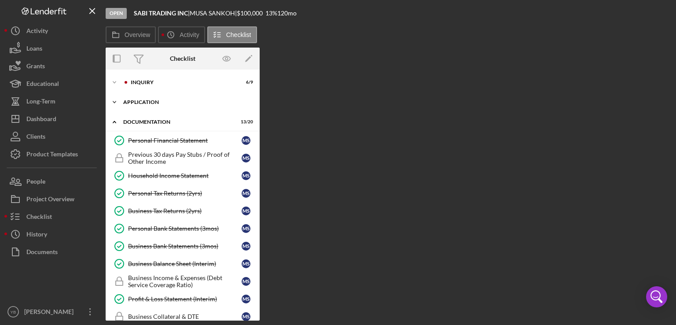
click at [144, 101] on div "Application" at bounding box center [186, 102] width 126 height 5
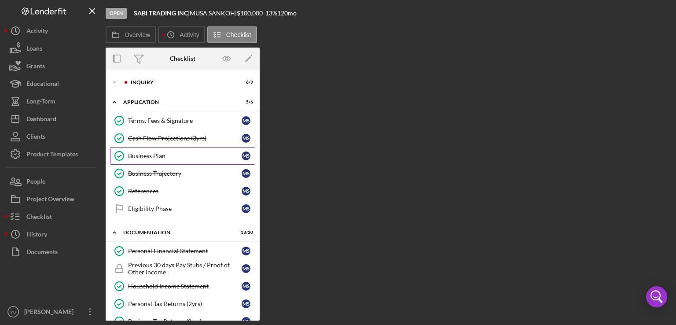
click at [151, 155] on div "Business Plan" at bounding box center [185, 155] width 114 height 7
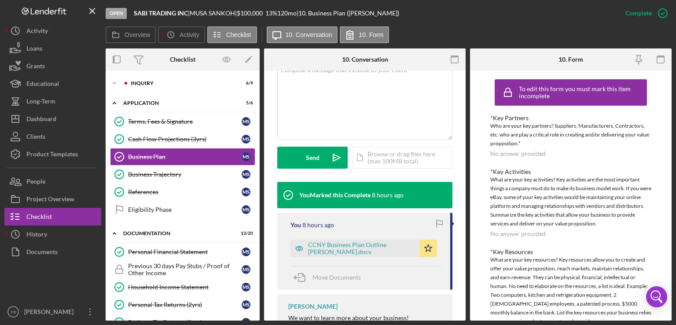
scroll to position [196, 0]
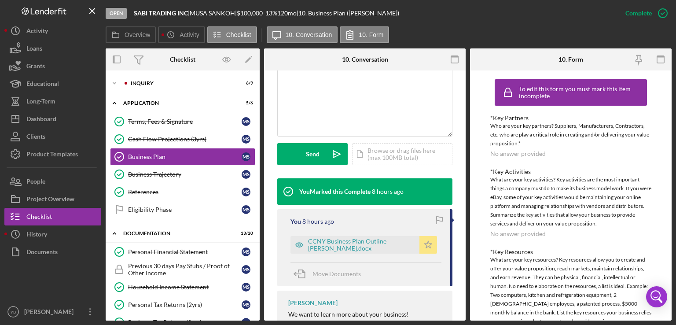
click at [425, 244] on polygon "button" at bounding box center [428, 244] width 7 height 7
click at [377, 153] on div "Icon/Document Browse or drag files here (max 100MB total) Tap to choose files o…" at bounding box center [402, 154] width 100 height 22
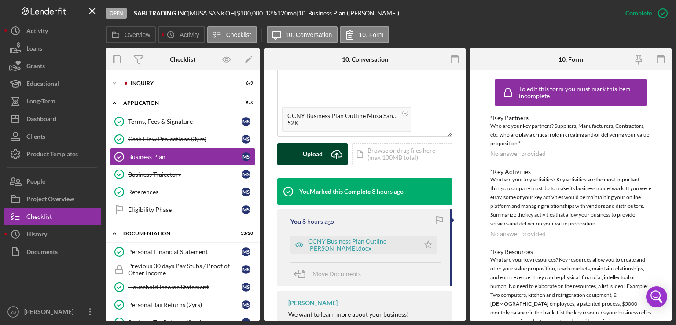
click at [318, 150] on div "Upload" at bounding box center [313, 154] width 20 height 22
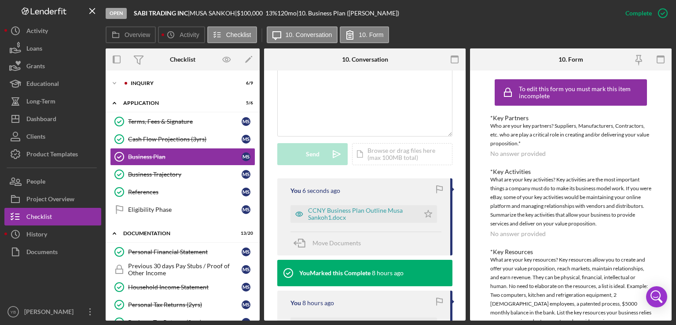
drag, startPoint x: 466, startPoint y: 196, endPoint x: 465, endPoint y: 231, distance: 34.8
click at [465, 231] on div "Overview Internal Workflow Stage Open Icon/Dropdown Arrow Archive (can unarchiv…" at bounding box center [389, 184] width 566 height 272
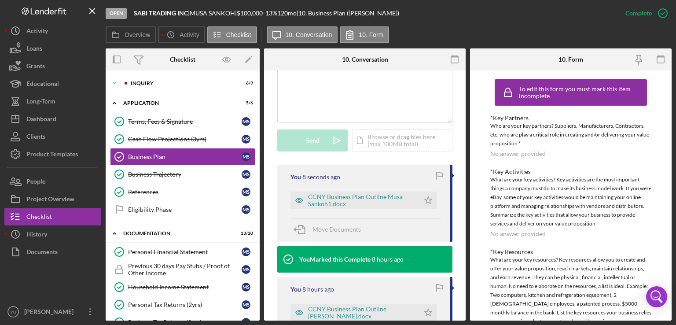
scroll to position [207, 0]
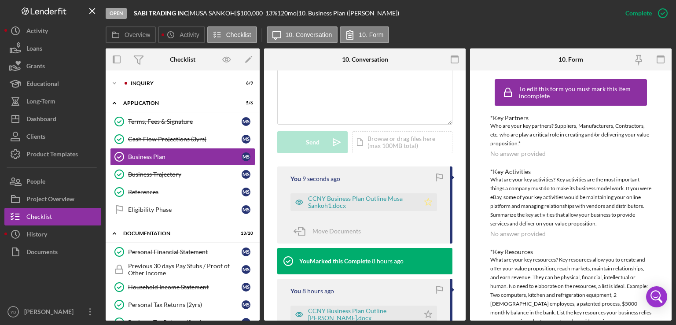
click at [428, 203] on icon "Icon/Star" at bounding box center [429, 202] width 18 height 18
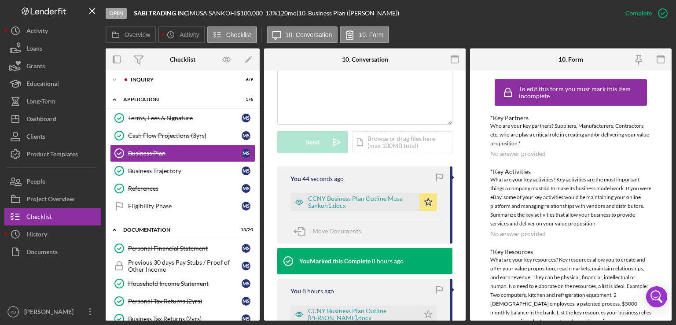
scroll to position [0, 0]
